Goal: Task Accomplishment & Management: Manage account settings

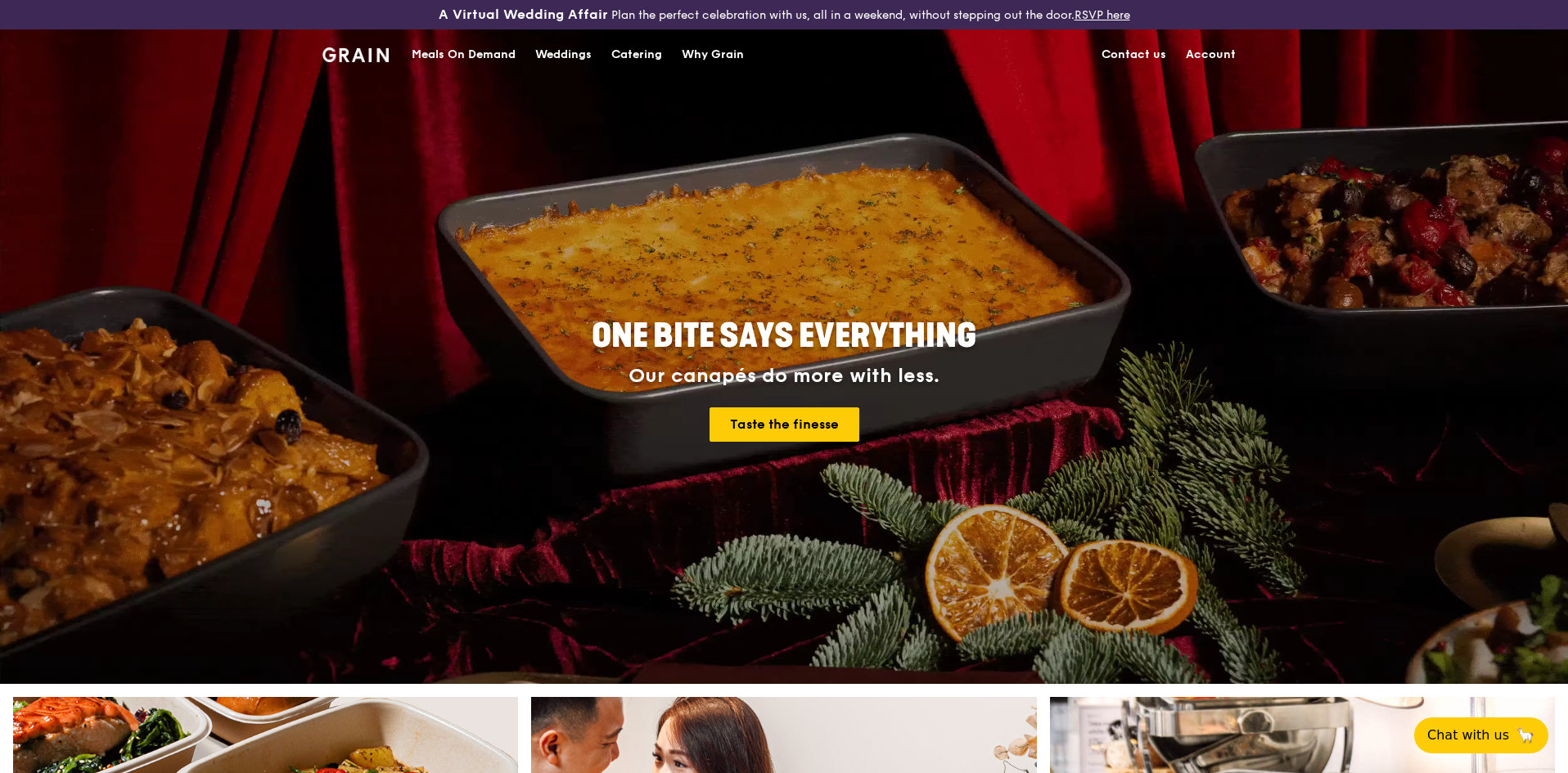
click at [972, 33] on div "Meals On Demand Weddings Catering Why Grain Contact us Account" at bounding box center [784, 54] width 923 height 50
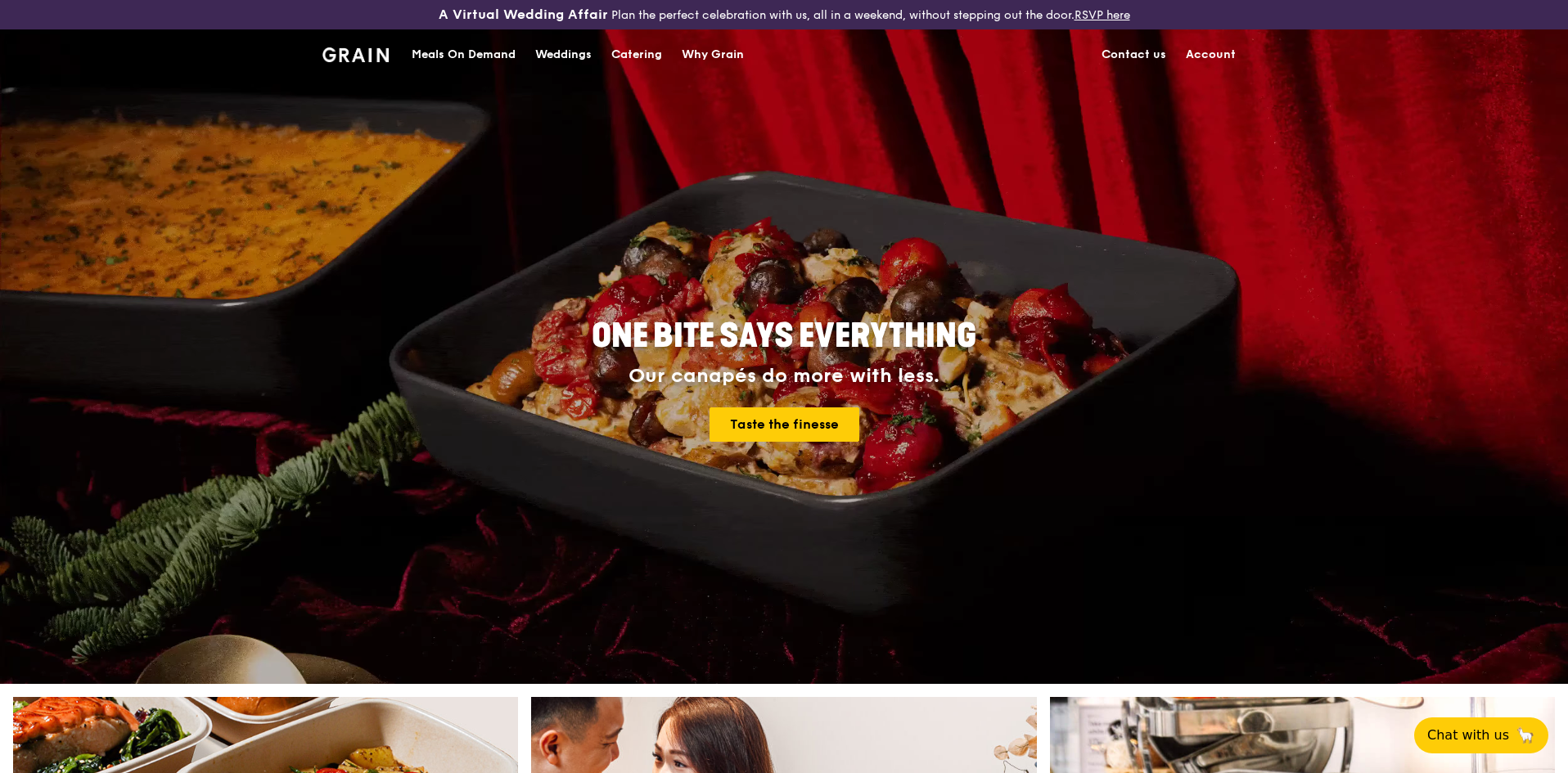
click at [441, 48] on div "Meals On Demand" at bounding box center [463, 55] width 104 height 49
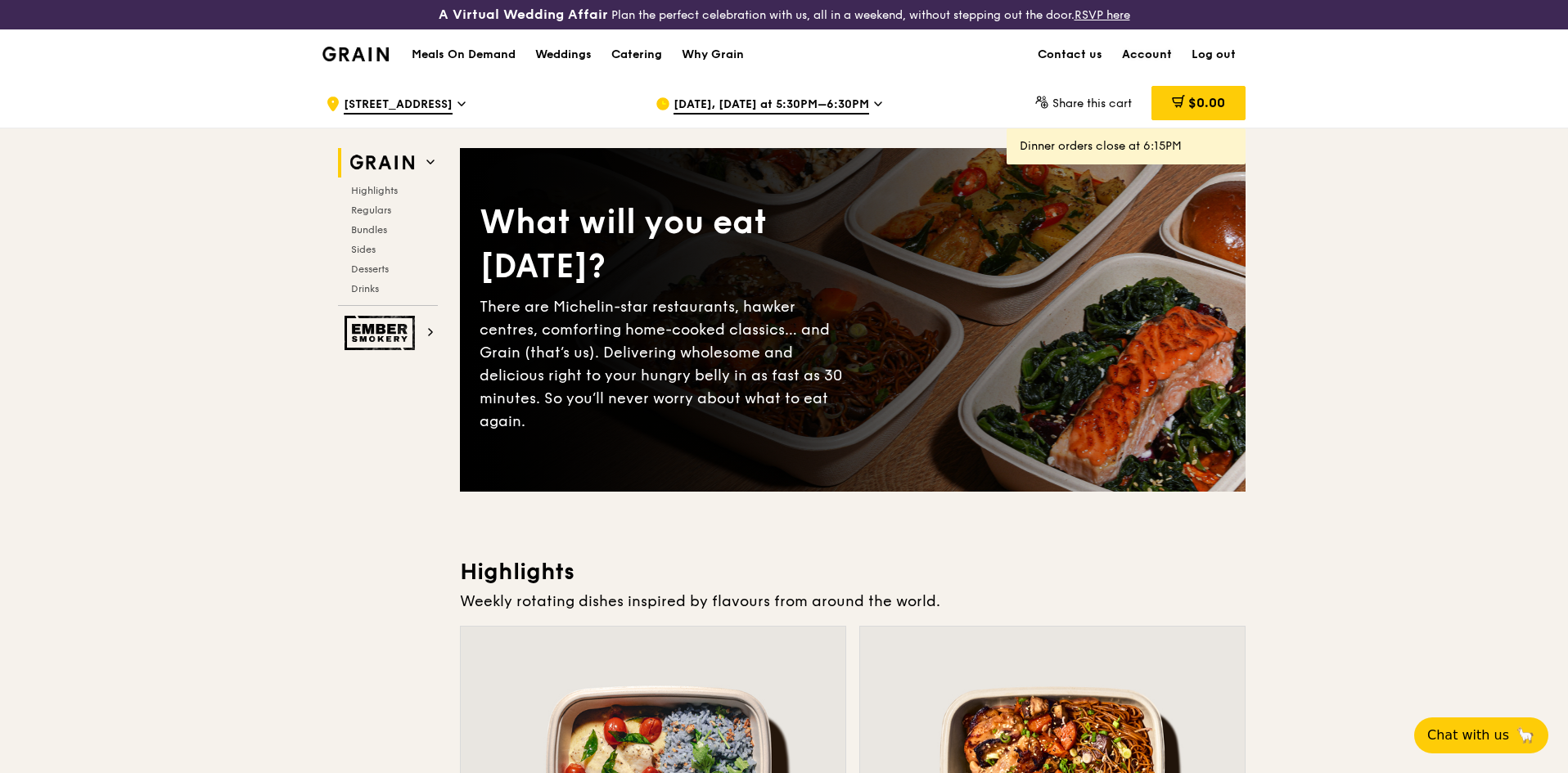
click at [1162, 51] on link "Account" at bounding box center [1147, 55] width 70 height 49
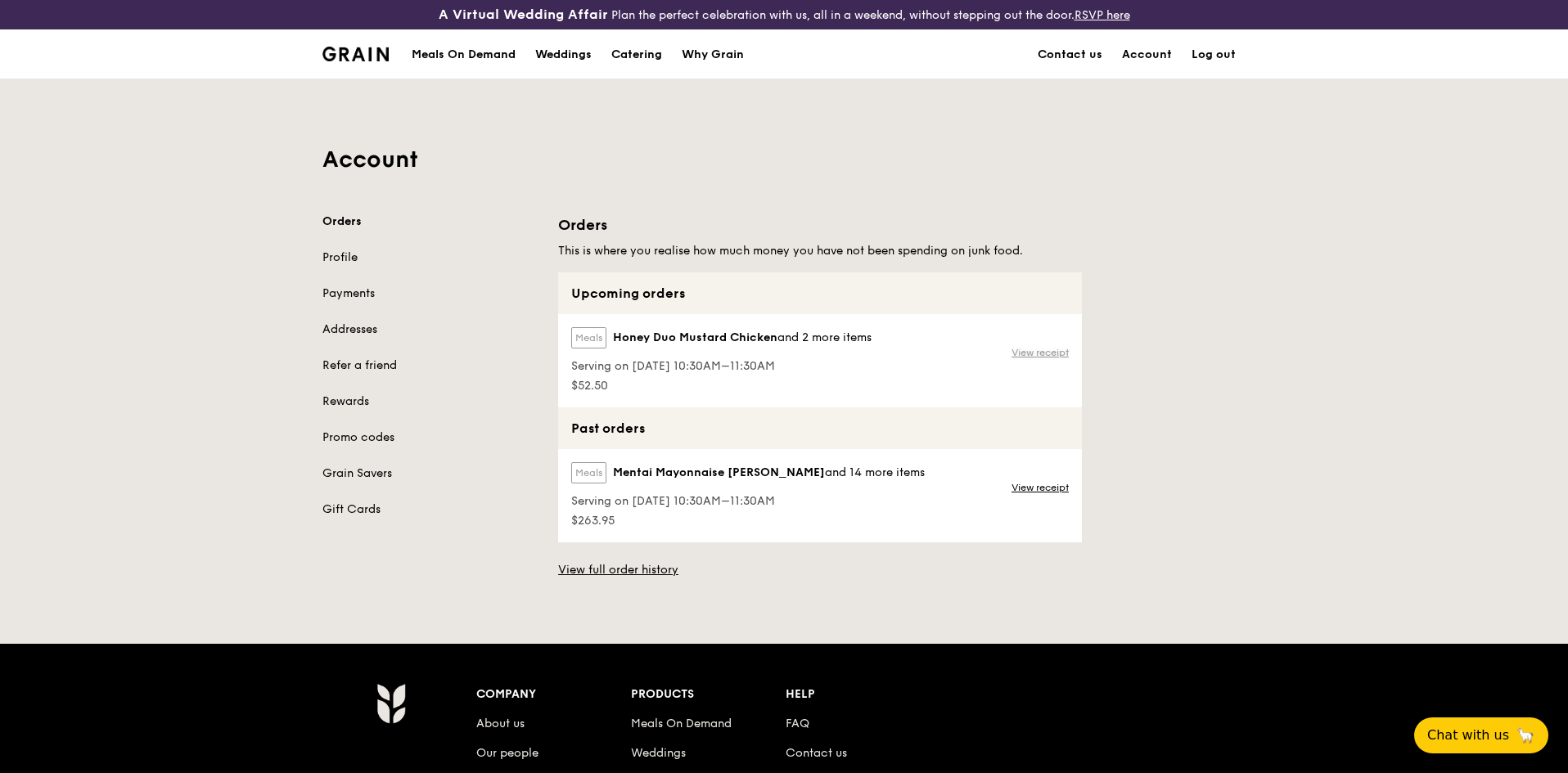
click at [1039, 355] on link "View receipt" at bounding box center [1040, 352] width 58 height 13
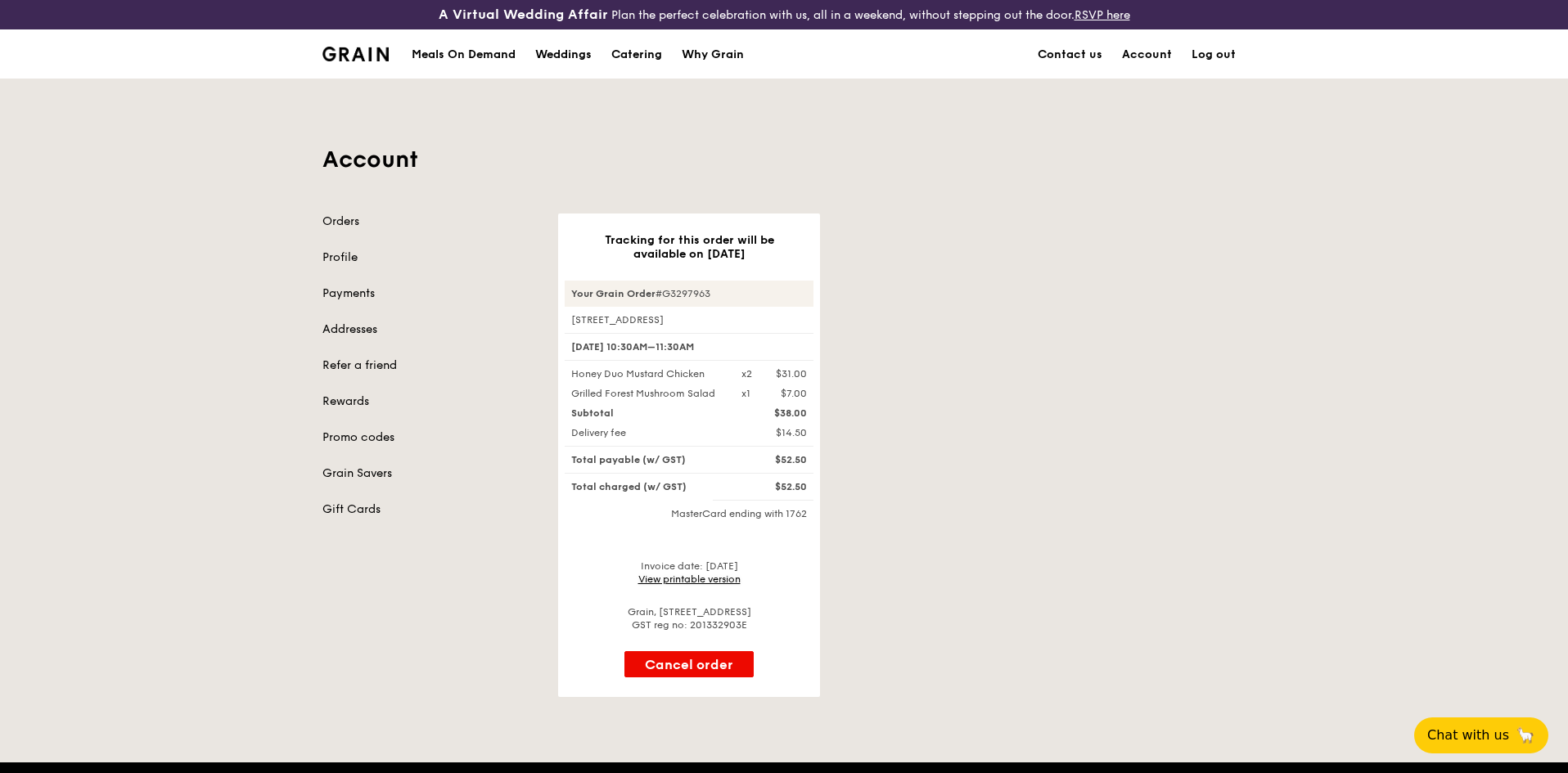
click at [683, 578] on link "View printable version" at bounding box center [688, 578] width 102 height 11
